Goal: Task Accomplishment & Management: Manage account settings

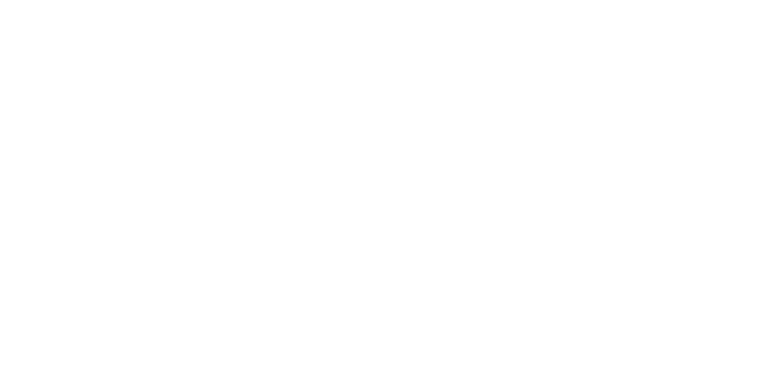
type input "**********"
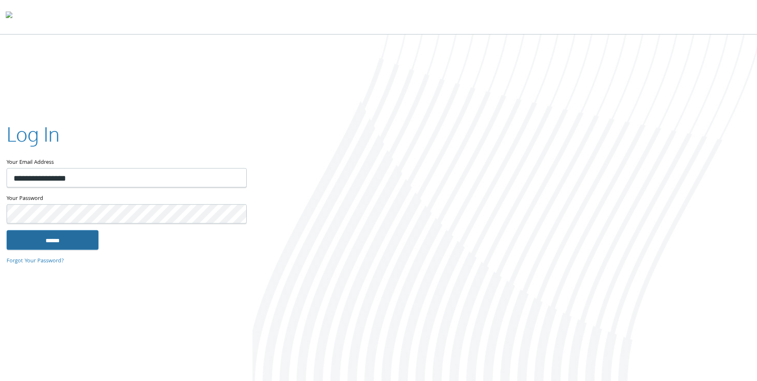
click at [71, 243] on input "******" at bounding box center [53, 240] width 92 height 20
type input "**********"
click at [75, 245] on input "******" at bounding box center [53, 240] width 92 height 20
